Goal: Task Accomplishment & Management: Use online tool/utility

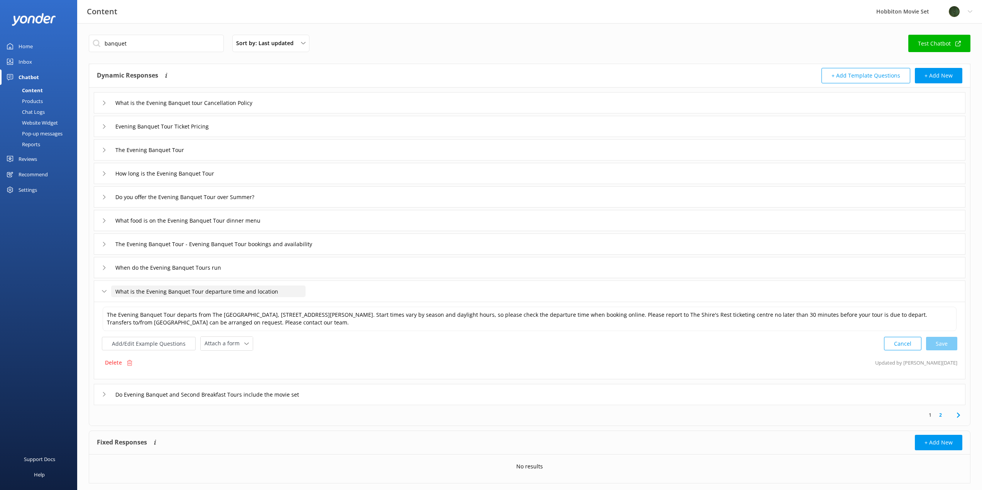
scroll to position [17, 0]
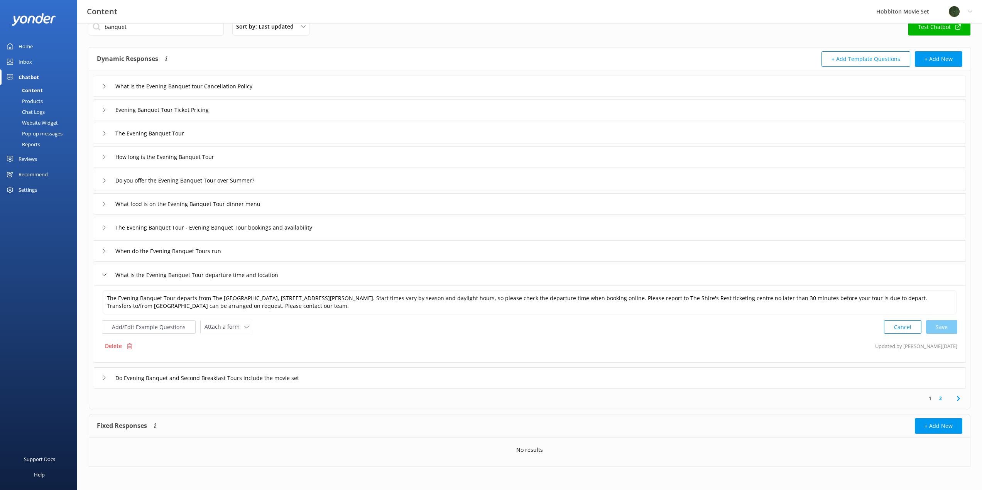
click at [34, 110] on div "Chat Logs" at bounding box center [25, 111] width 40 height 11
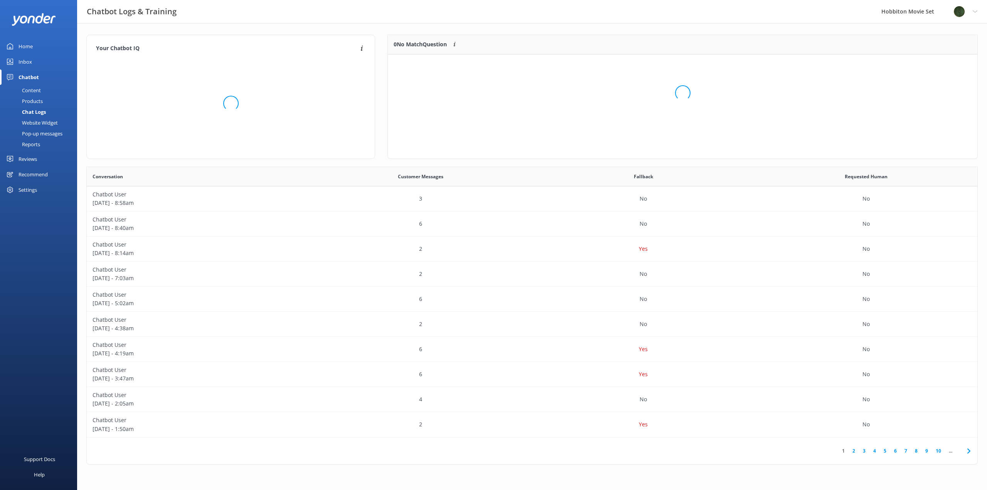
scroll to position [91, 584]
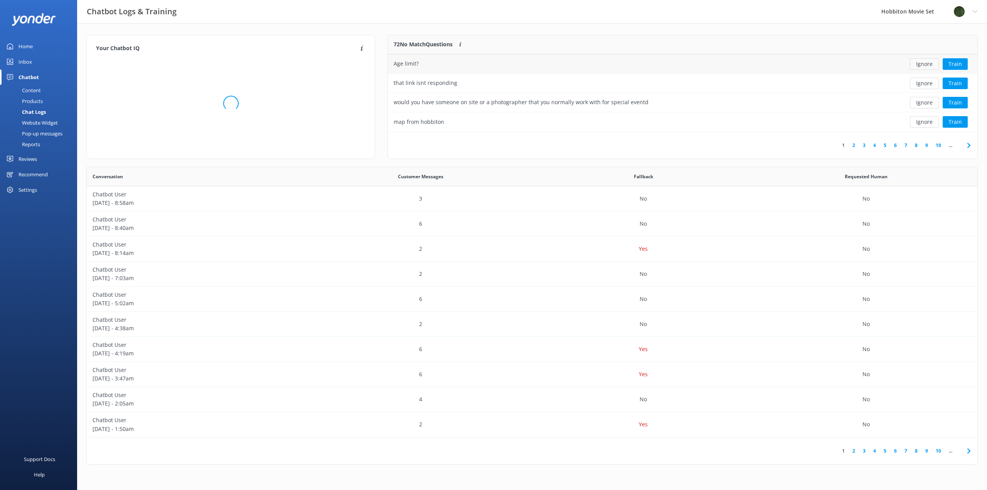
click at [916, 64] on button "Ignore" at bounding box center [924, 64] width 29 height 12
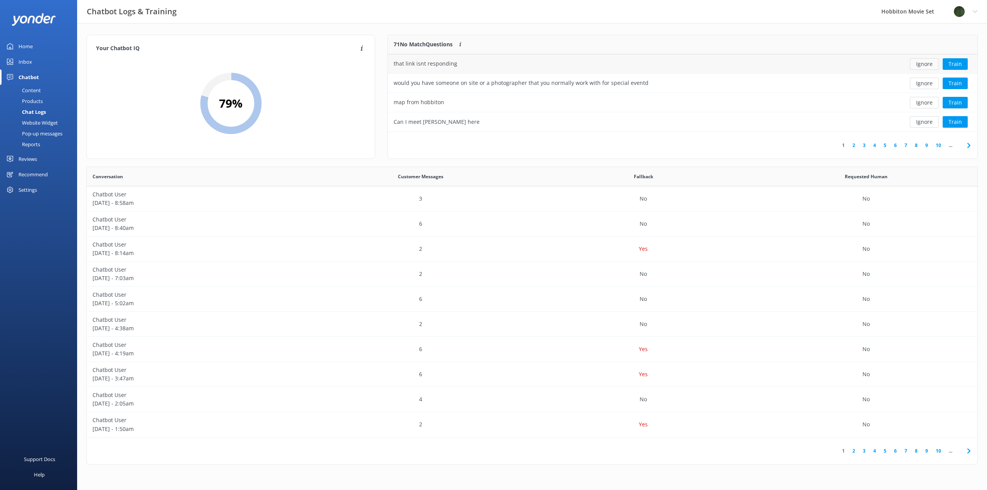
click at [918, 66] on button "Ignore" at bounding box center [924, 64] width 29 height 12
click at [922, 64] on button "Ignore" at bounding box center [924, 64] width 29 height 12
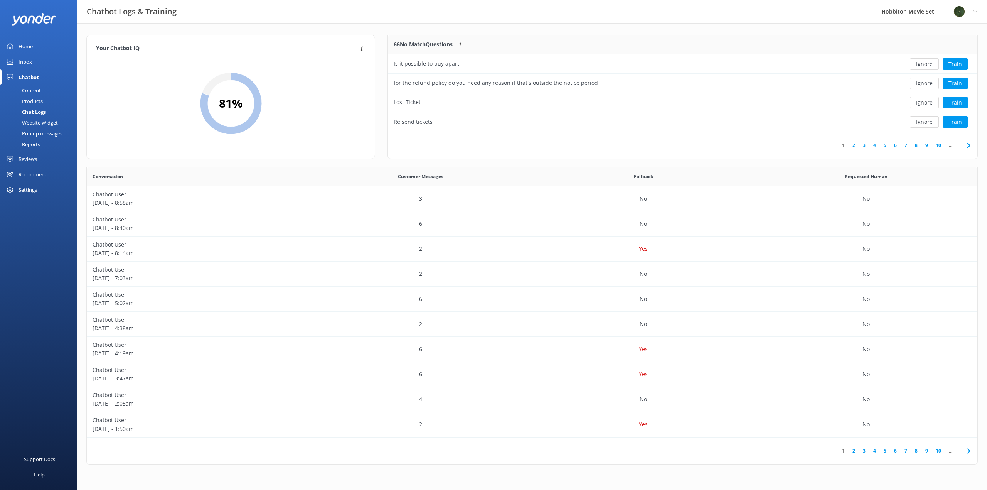
click at [922, 64] on button "Ignore" at bounding box center [924, 64] width 29 height 12
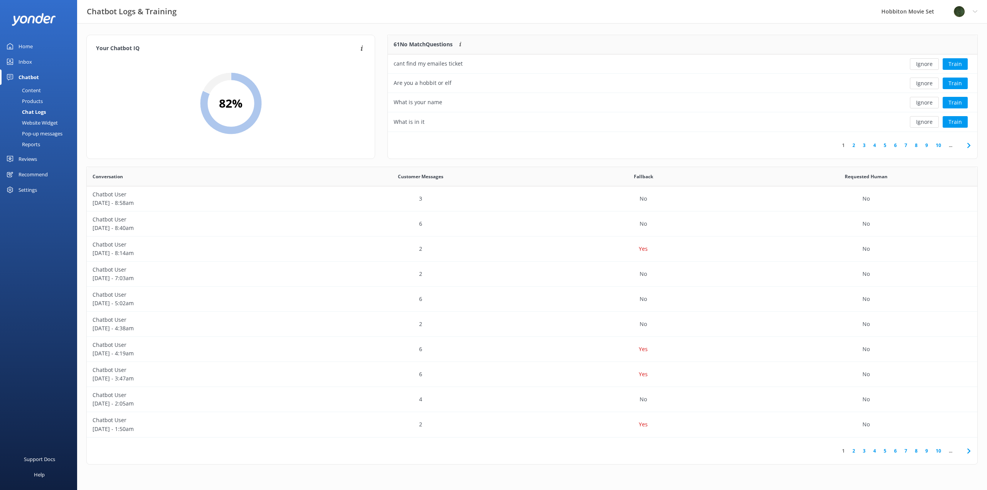
click at [922, 64] on button "Ignore" at bounding box center [924, 64] width 29 height 12
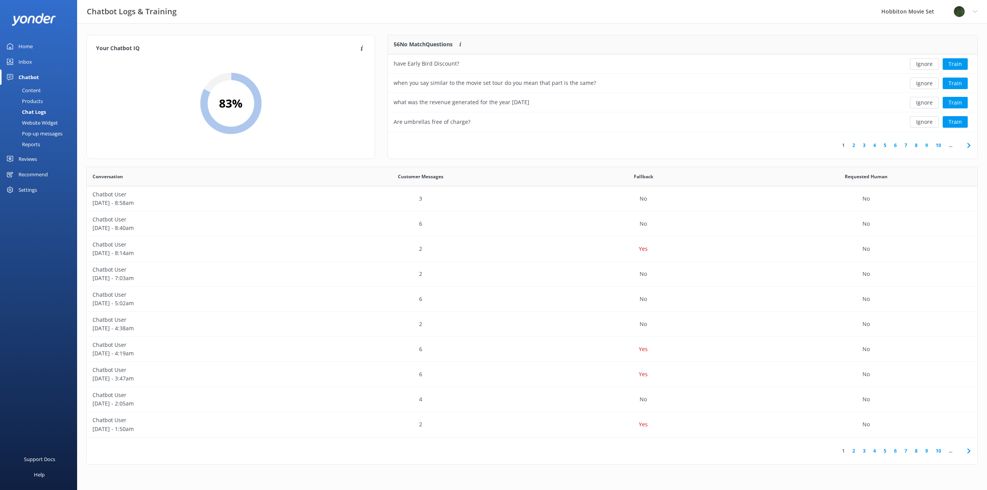
click at [922, 64] on button "Ignore" at bounding box center [924, 64] width 29 height 12
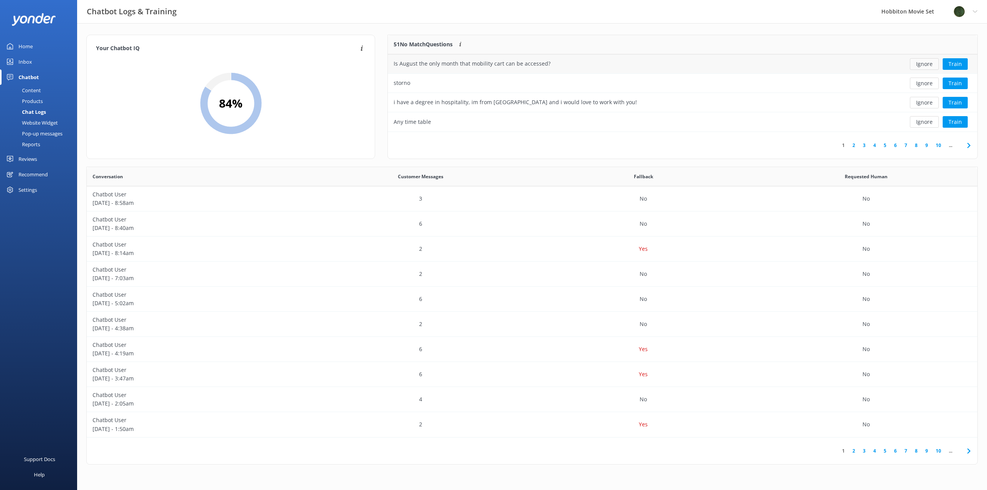
click at [920, 63] on button "Ignore" at bounding box center [924, 64] width 29 height 12
click at [920, 65] on button "Ignore" at bounding box center [924, 64] width 29 height 12
click at [919, 66] on button "Ignore" at bounding box center [924, 64] width 29 height 12
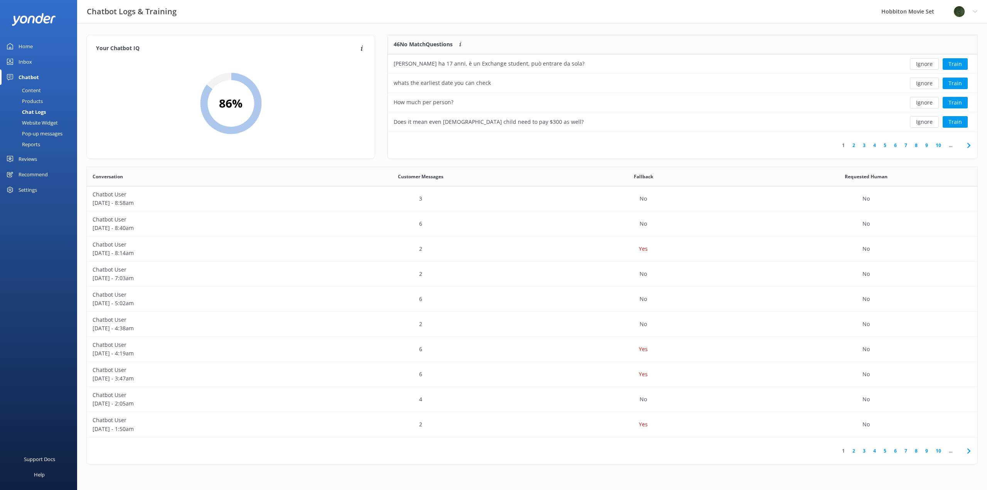
click at [919, 66] on button "Ignore" at bounding box center [924, 64] width 29 height 12
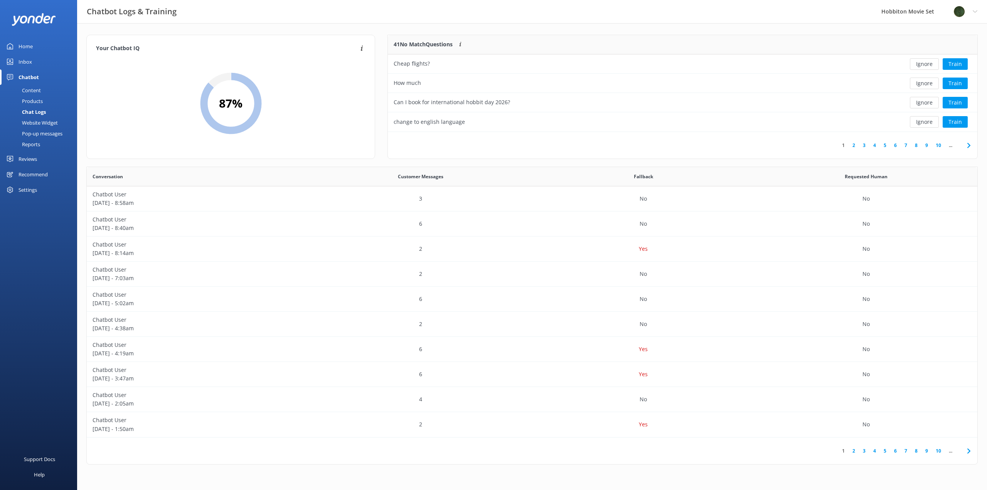
click at [919, 66] on button "Ignore" at bounding box center [924, 64] width 29 height 12
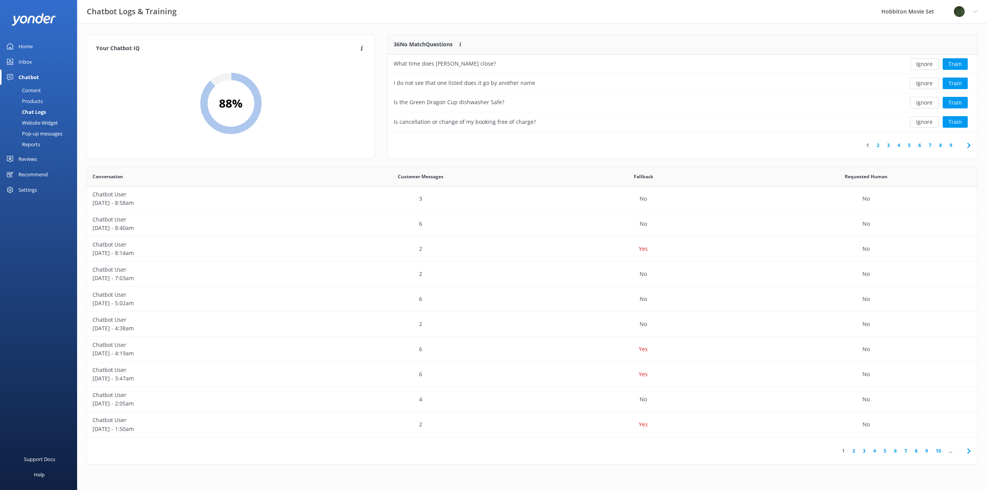
click at [919, 66] on button "Ignore" at bounding box center [924, 64] width 29 height 12
click at [918, 66] on button "Ignore" at bounding box center [924, 64] width 29 height 12
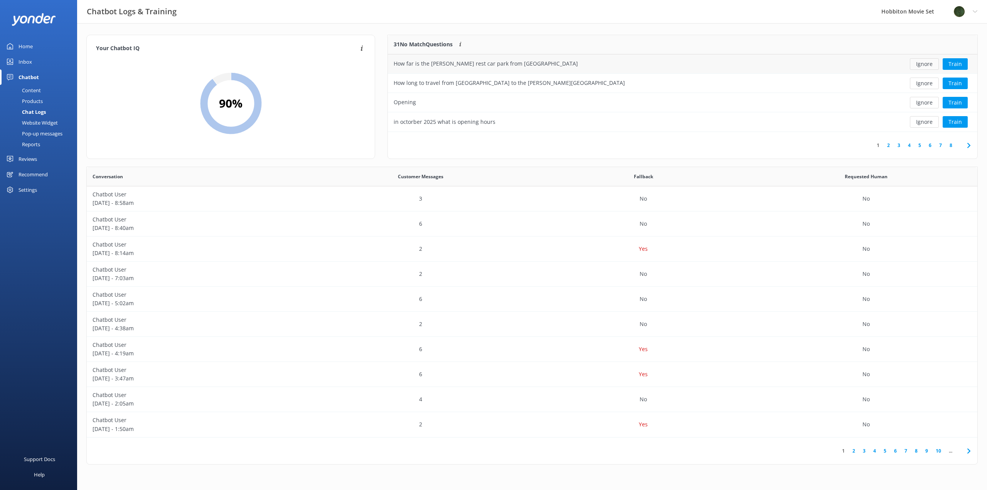
click at [918, 66] on button "Ignore" at bounding box center [924, 64] width 29 height 12
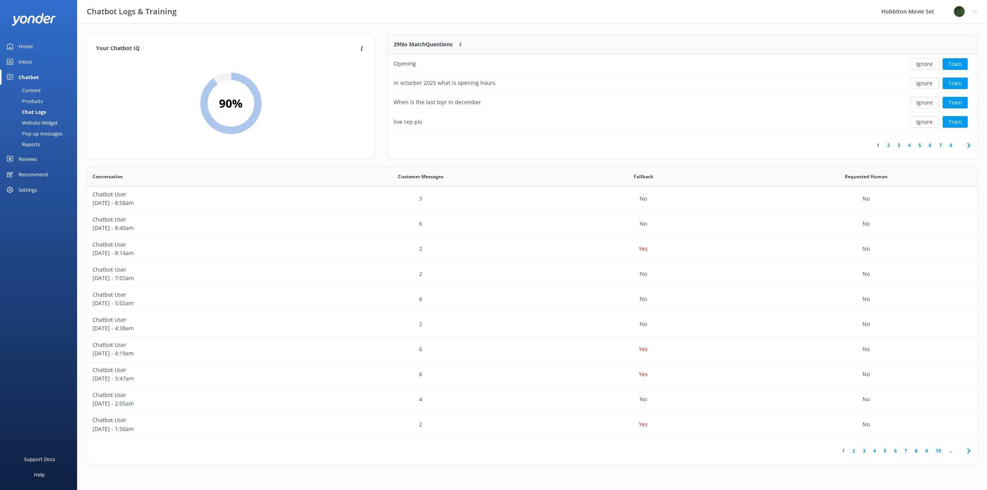
click at [918, 66] on button "Ignore" at bounding box center [924, 64] width 29 height 12
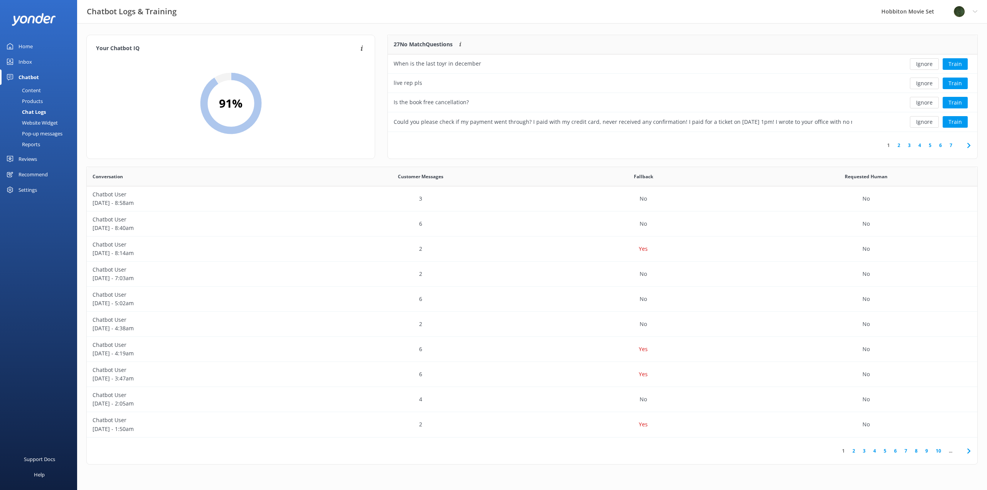
click at [918, 66] on button "Ignore" at bounding box center [924, 64] width 29 height 12
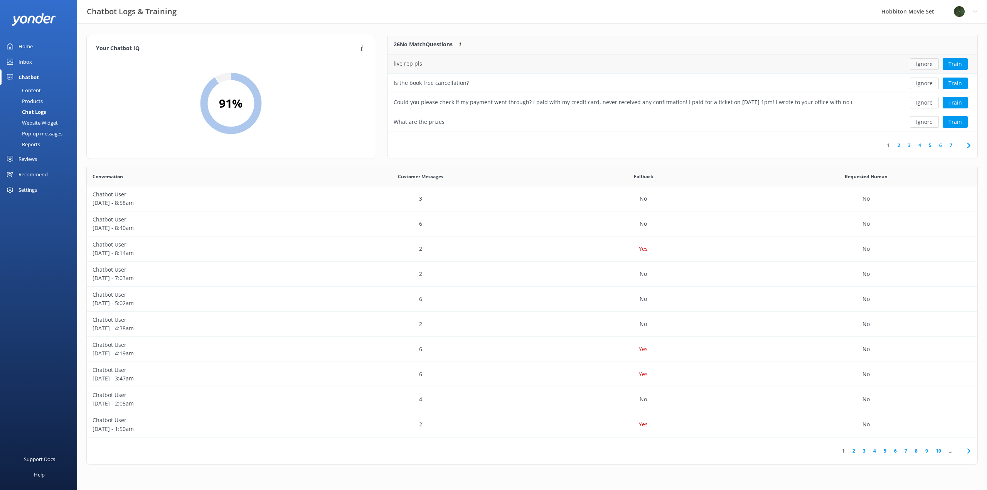
click at [918, 66] on button "Ignore" at bounding box center [924, 64] width 29 height 12
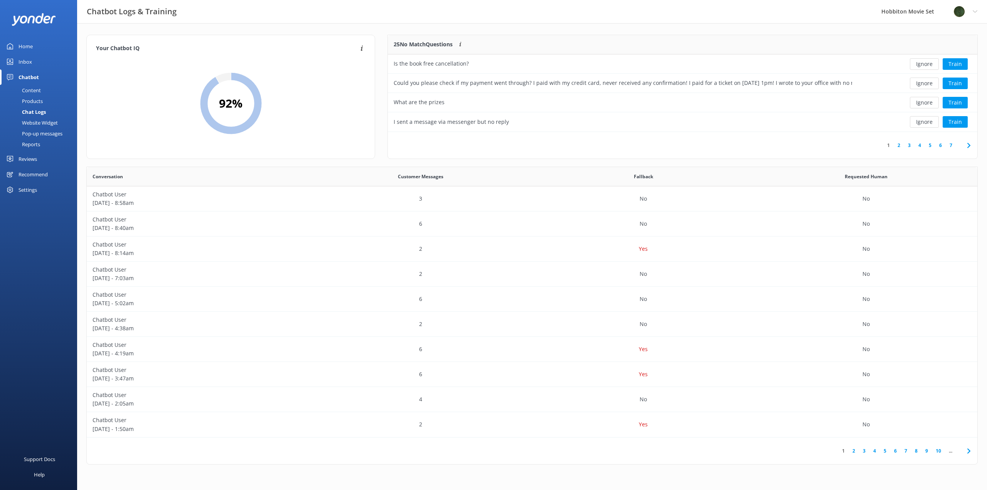
click at [918, 66] on button "Ignore" at bounding box center [924, 64] width 29 height 12
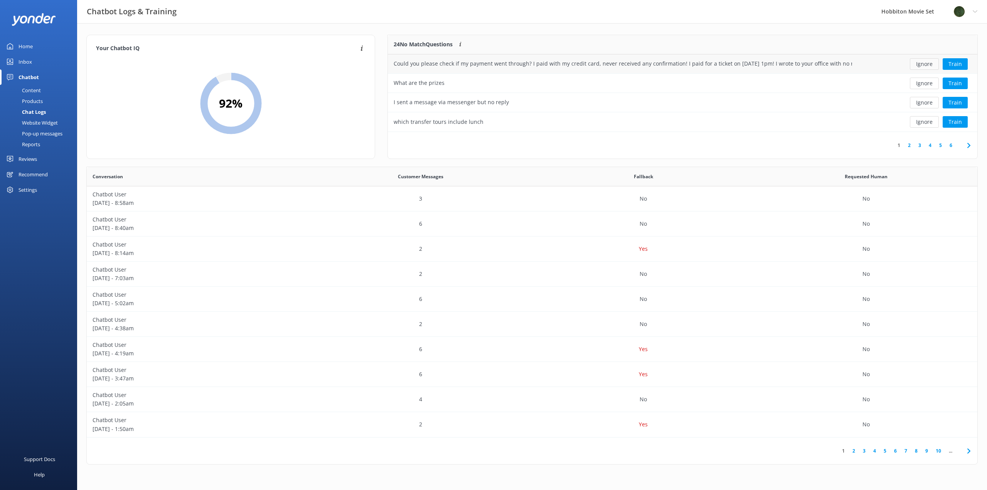
click at [927, 64] on button "Ignore" at bounding box center [924, 64] width 29 height 12
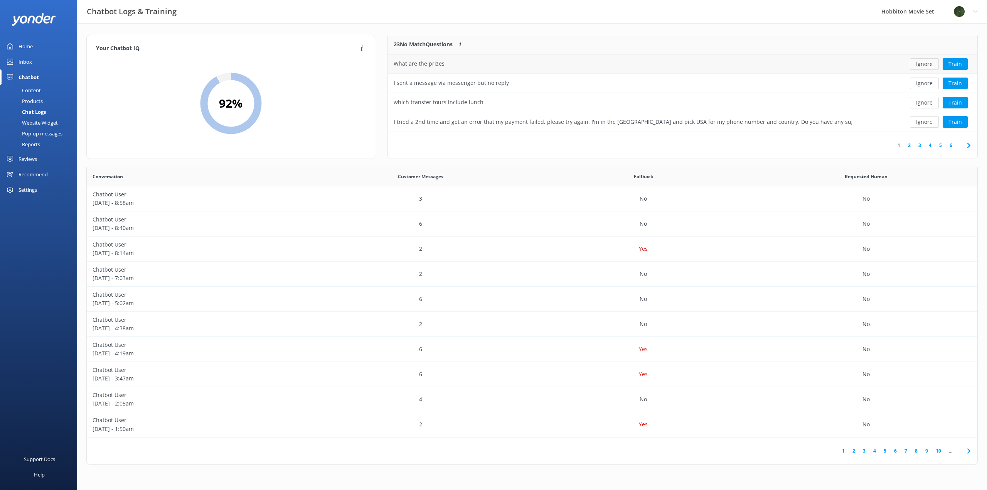
click at [925, 64] on button "Ignore" at bounding box center [924, 64] width 29 height 12
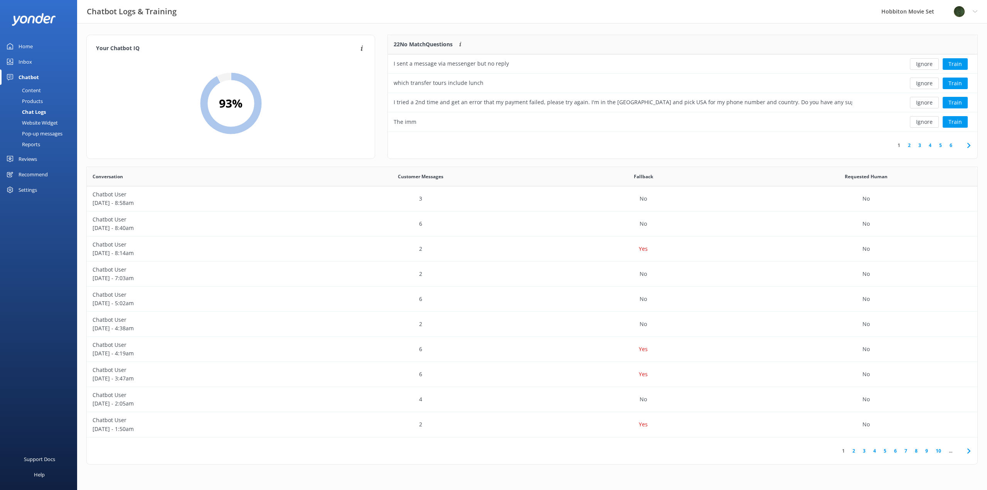
click at [925, 64] on button "Ignore" at bounding box center [924, 64] width 29 height 12
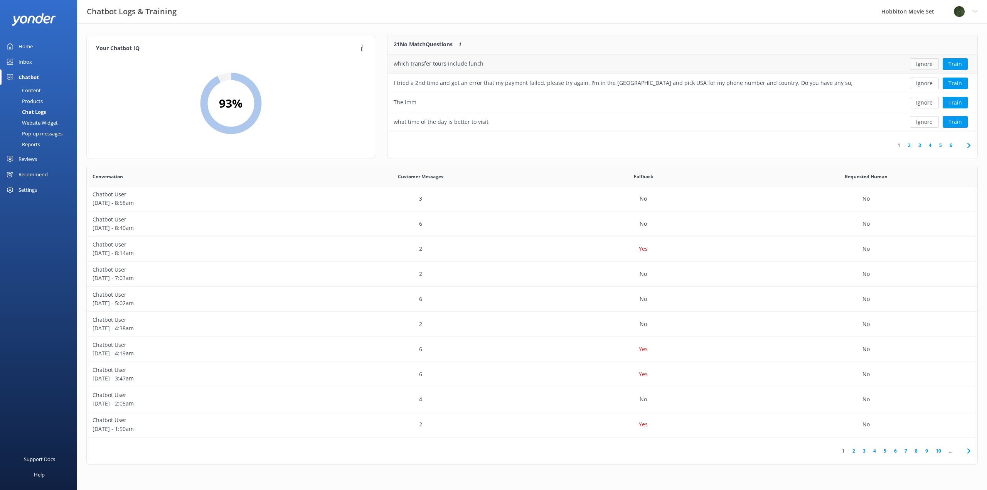
click at [928, 66] on button "Ignore" at bounding box center [924, 64] width 29 height 12
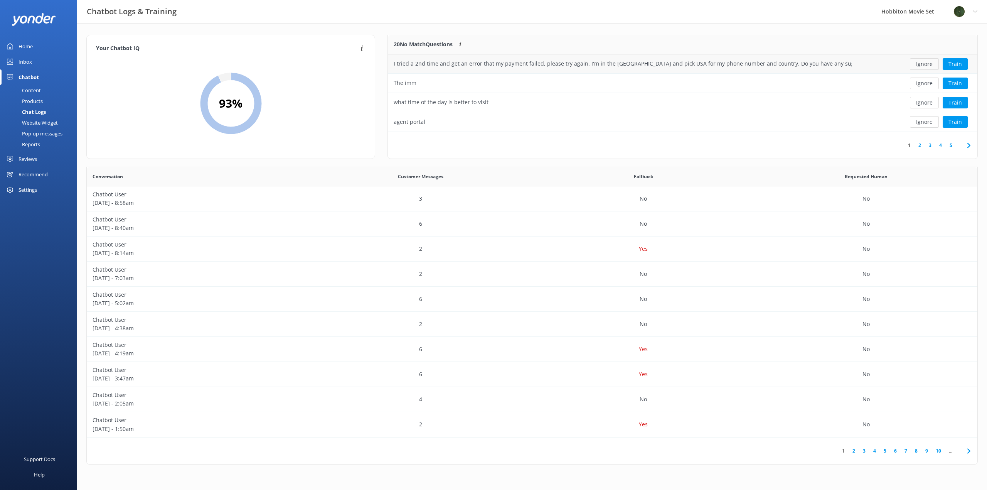
click at [926, 66] on button "Ignore" at bounding box center [924, 64] width 29 height 12
click at [924, 66] on button "Ignore" at bounding box center [924, 64] width 29 height 12
click at [925, 67] on button "Ignore" at bounding box center [924, 64] width 29 height 12
click at [924, 67] on button "Ignore" at bounding box center [924, 64] width 29 height 12
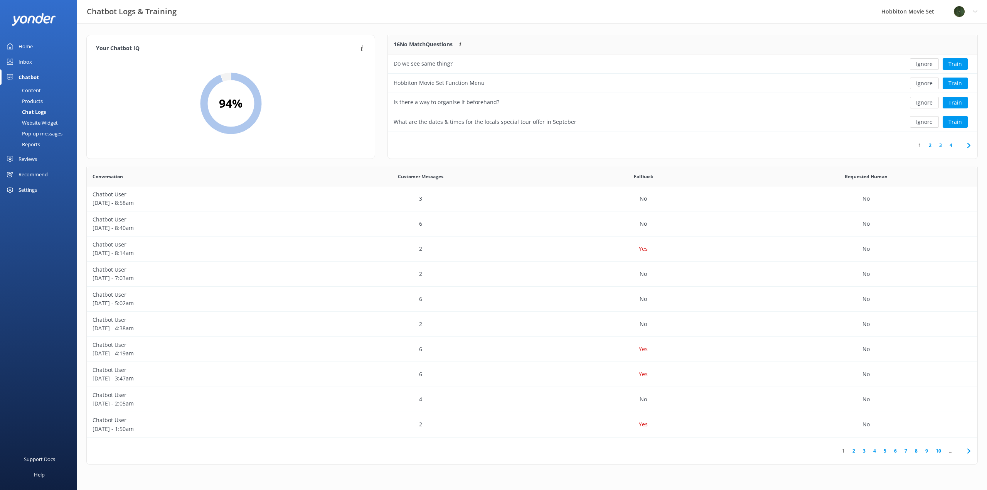
click at [924, 67] on button "Ignore" at bounding box center [924, 64] width 29 height 12
click at [924, 68] on button "Ignore" at bounding box center [924, 64] width 29 height 12
click at [924, 67] on button "Ignore" at bounding box center [924, 64] width 29 height 12
